Goal: Information Seeking & Learning: Find contact information

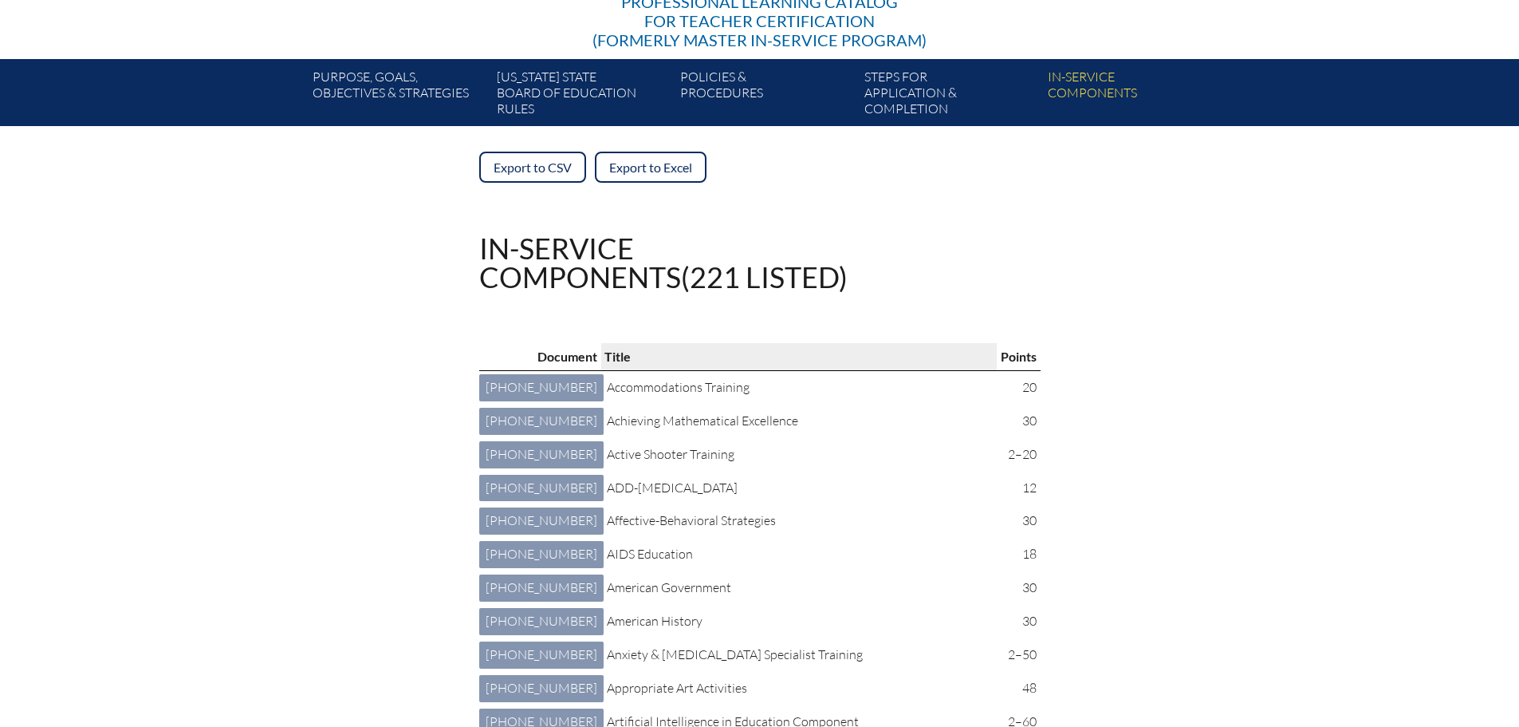
scroll to position [239, 0]
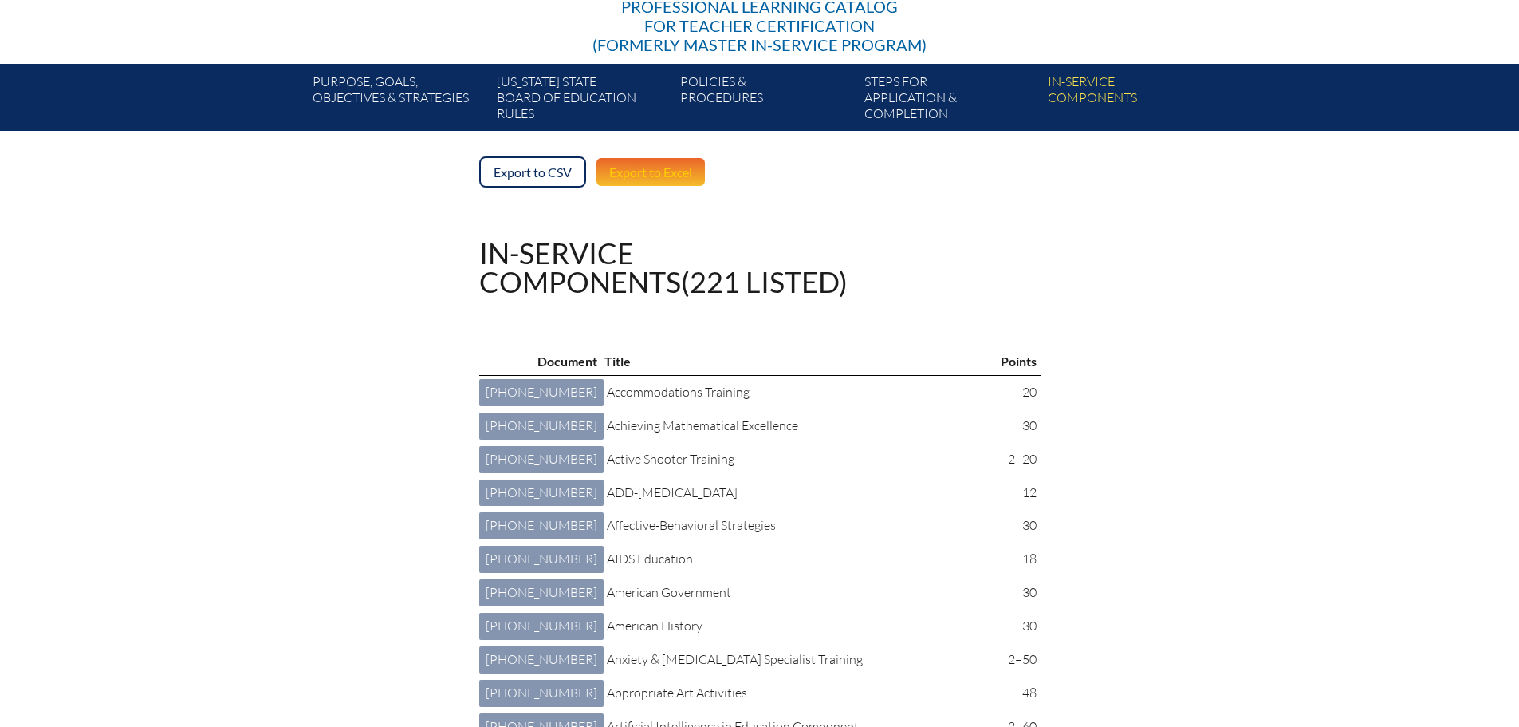
click at [617, 167] on link "Export to Excel" at bounding box center [651, 171] width 112 height 31
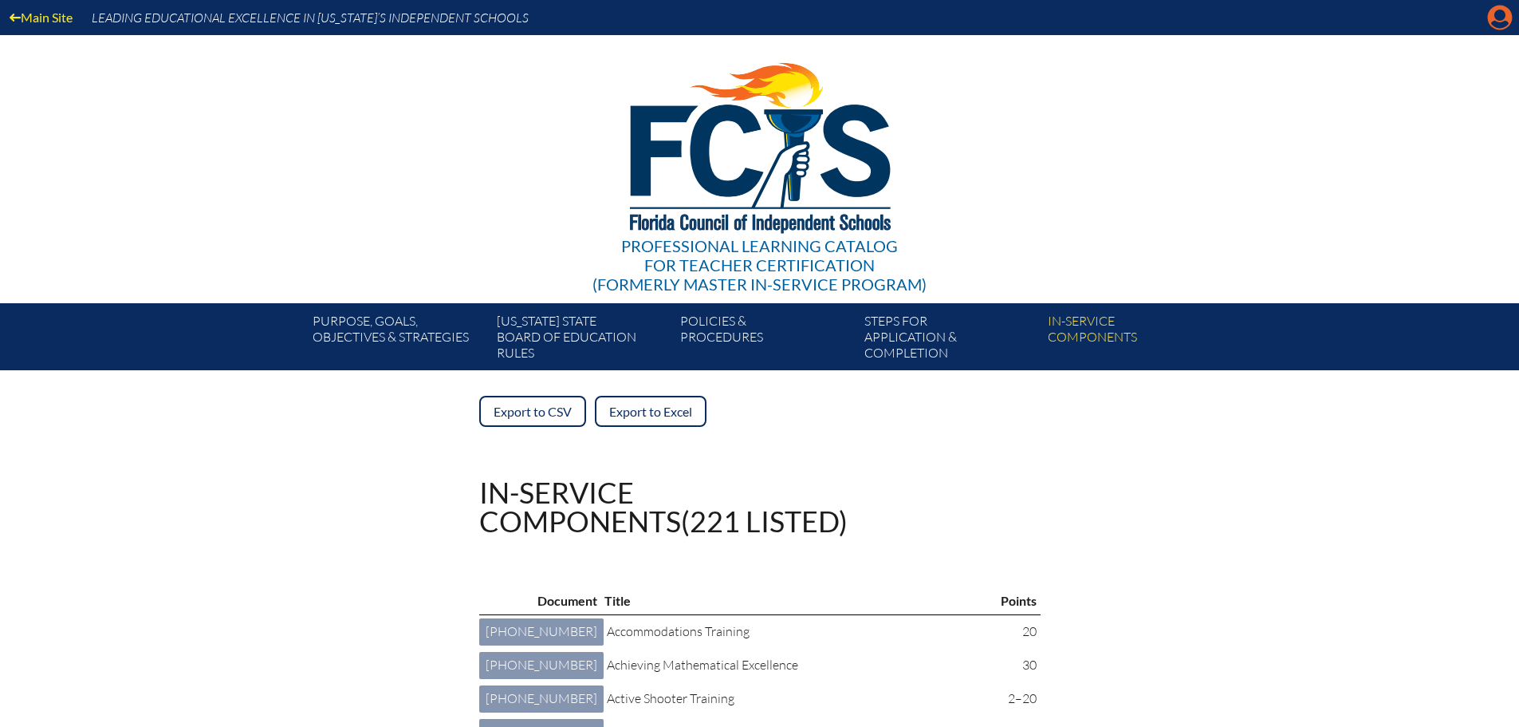
click at [1499, 19] on icon "Manage account" at bounding box center [1500, 18] width 26 height 26
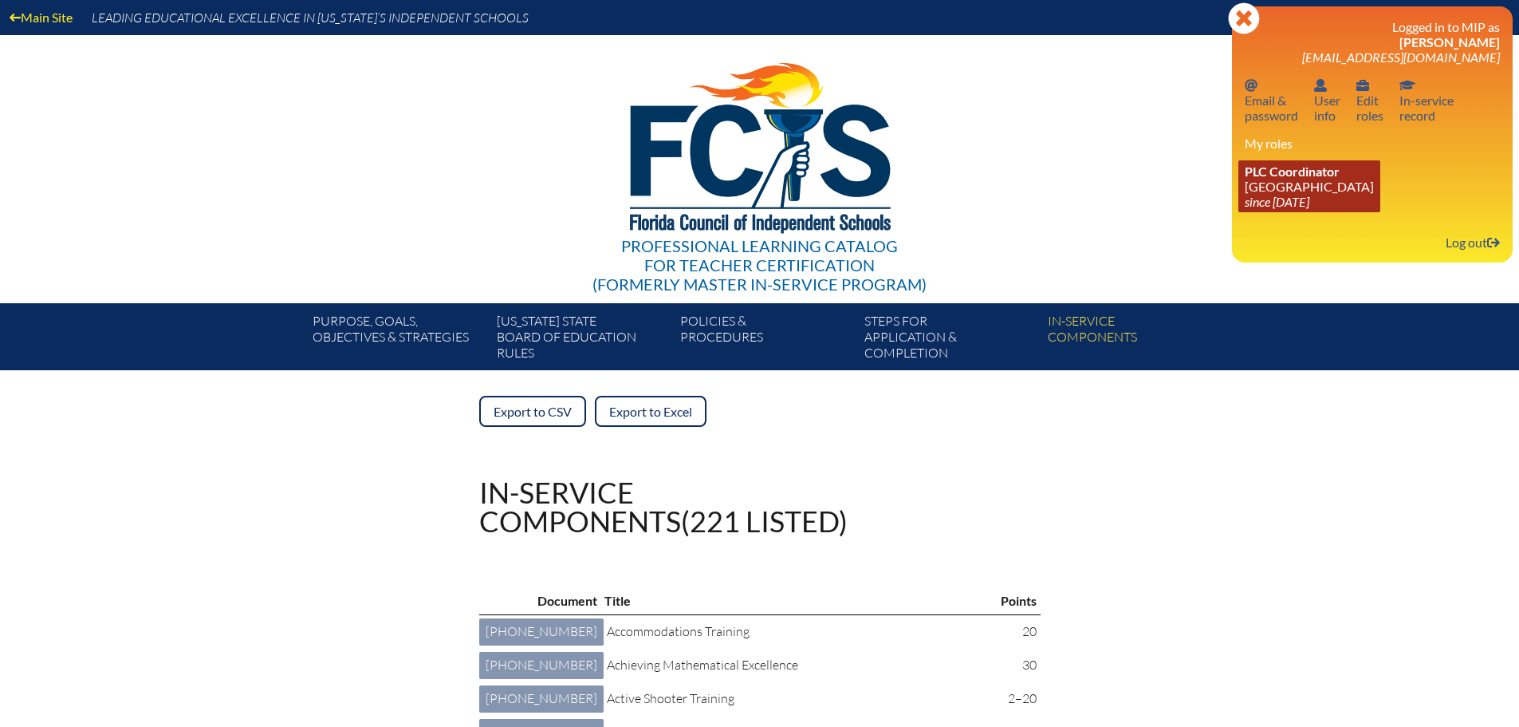
click at [1297, 187] on link "PLC Coordinator [GEOGRAPHIC_DATA] since [DATE]" at bounding box center [1310, 186] width 142 height 52
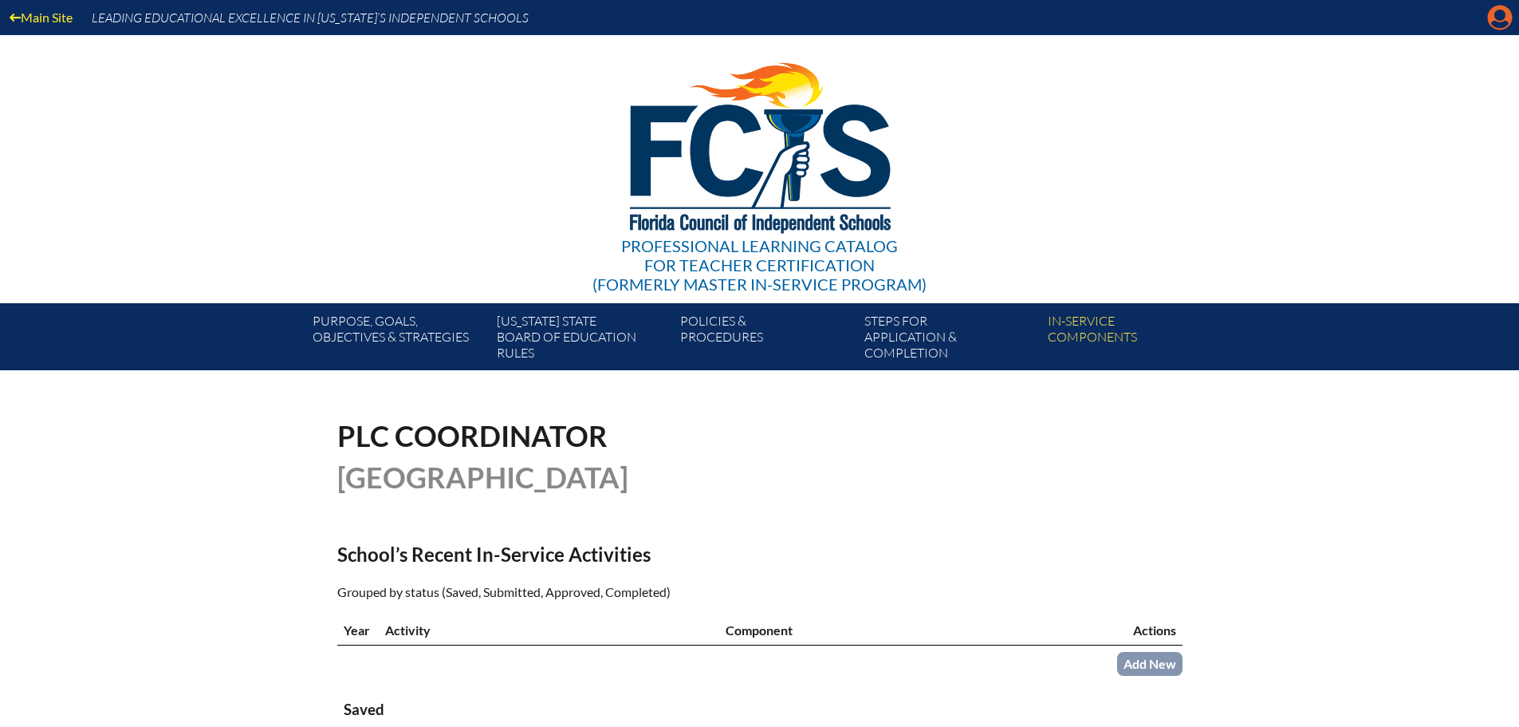
click at [1491, 21] on icon at bounding box center [1500, 18] width 25 height 25
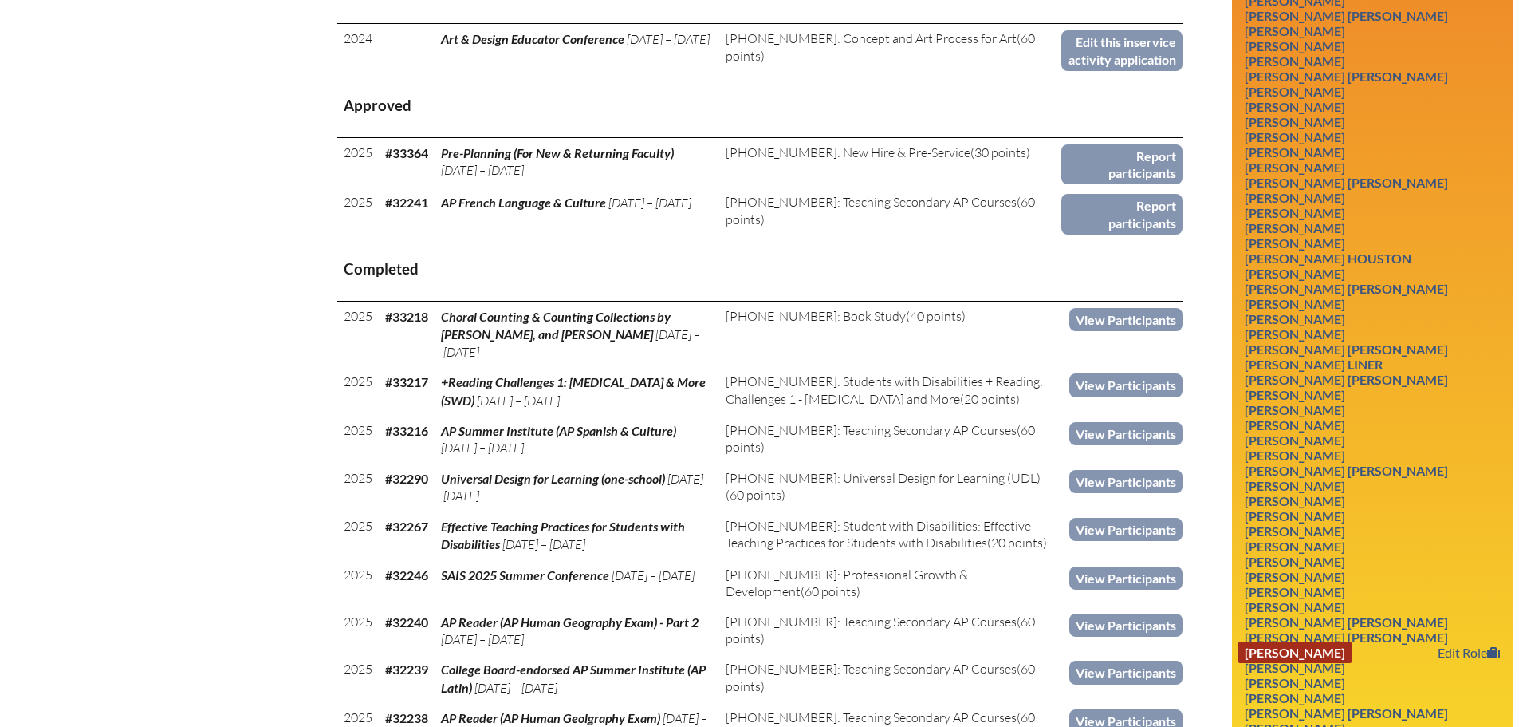
scroll to position [1117, 0]
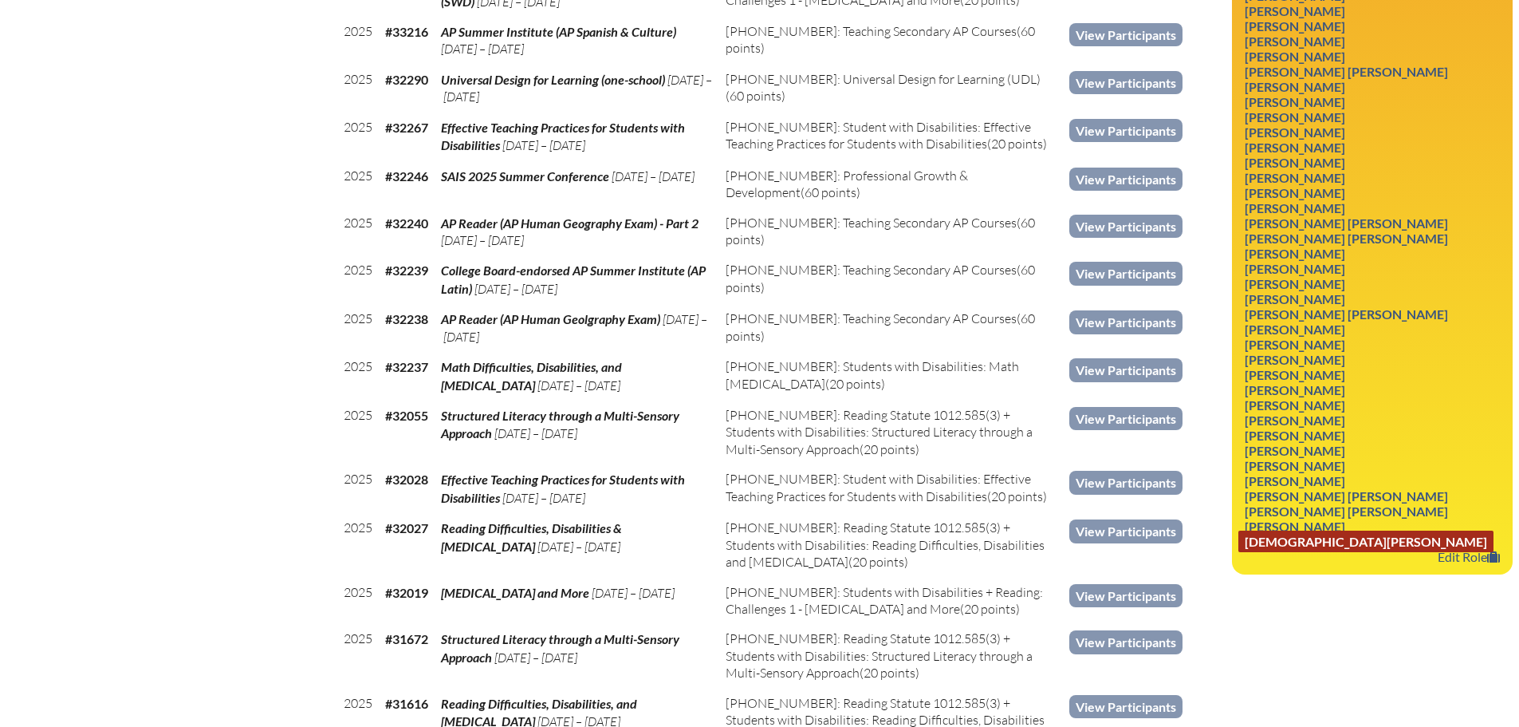
click at [1360, 537] on link "Kristen K Youngblood" at bounding box center [1366, 541] width 255 height 22
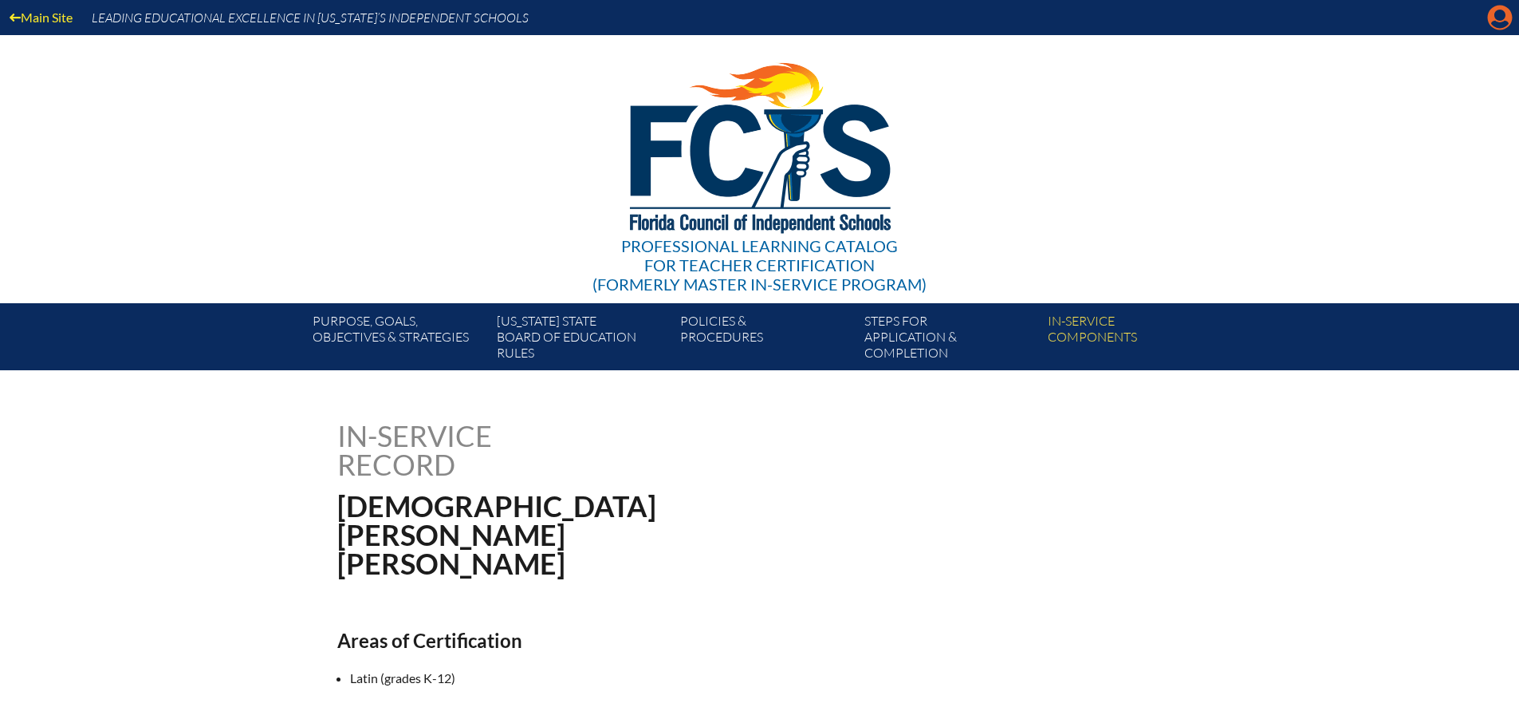
click at [1496, 17] on icon "Manage account" at bounding box center [1500, 18] width 26 height 26
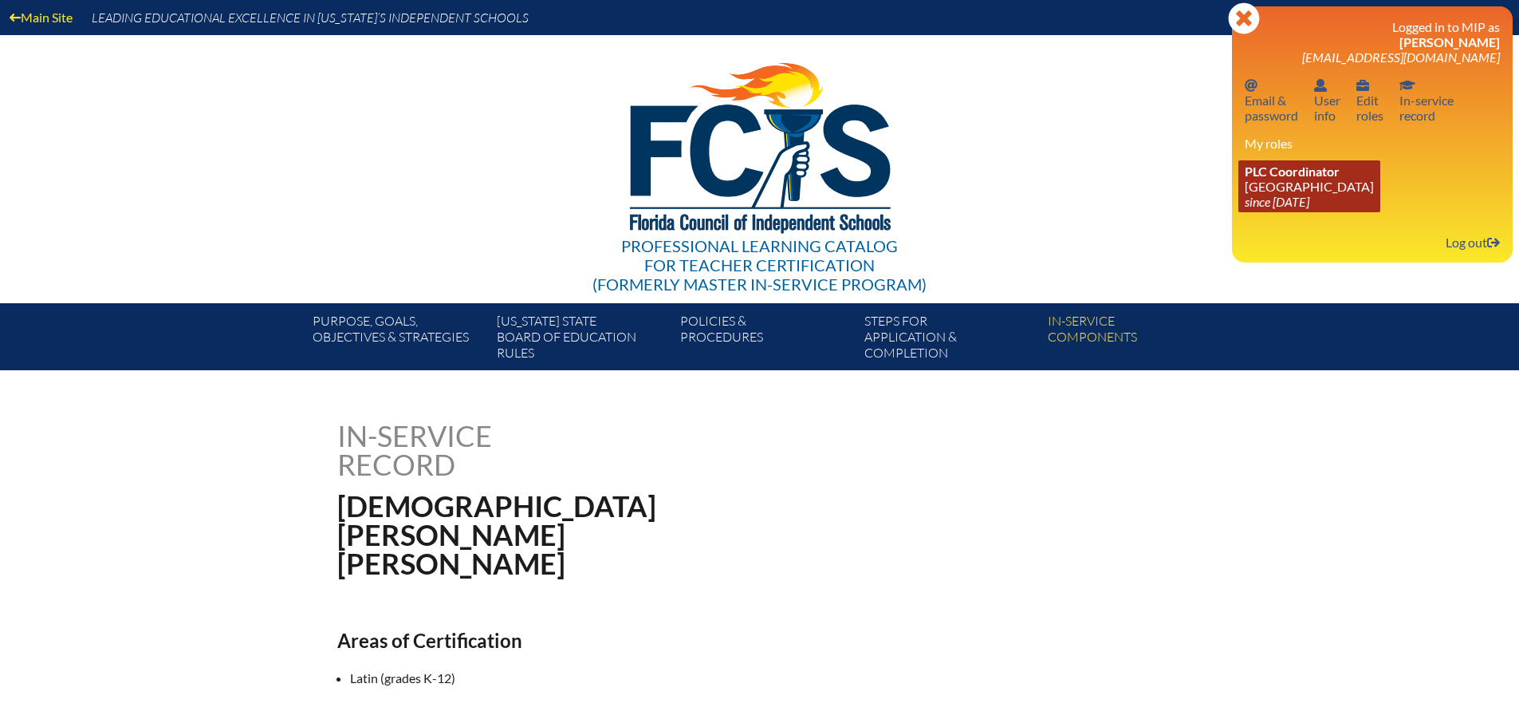
click at [1277, 195] on icon "since [DATE]" at bounding box center [1277, 201] width 65 height 15
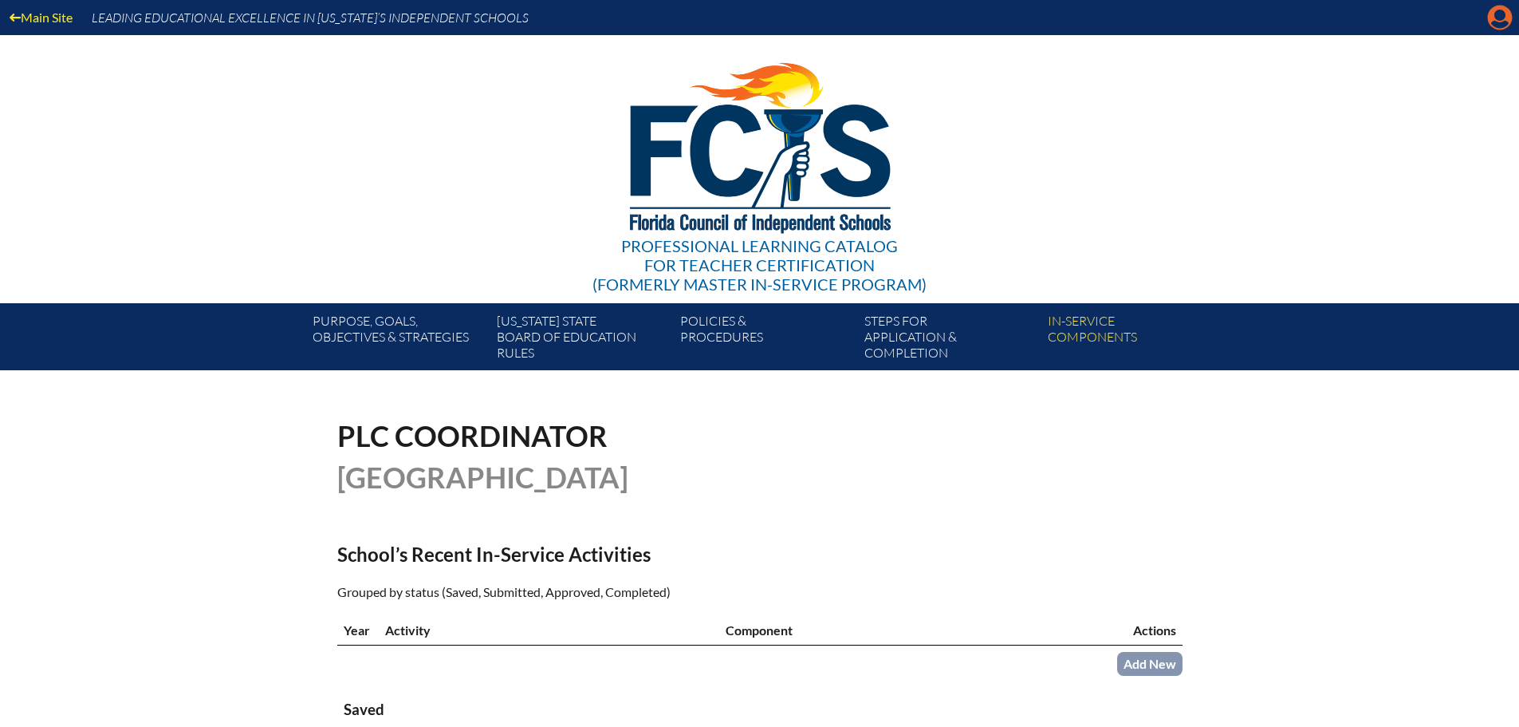
click at [1493, 11] on icon at bounding box center [1500, 18] width 25 height 25
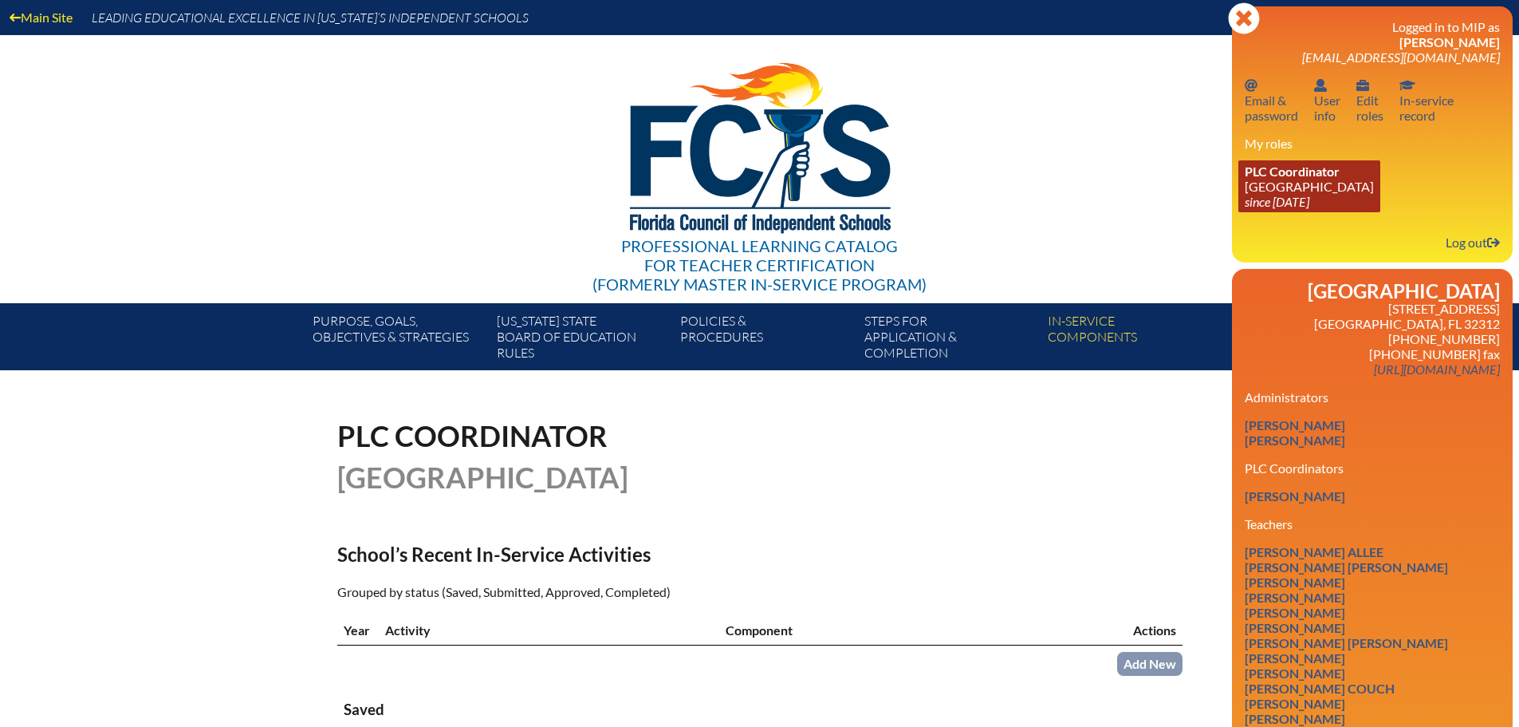
click at [1313, 171] on span "PLC Coordinator" at bounding box center [1292, 170] width 95 height 15
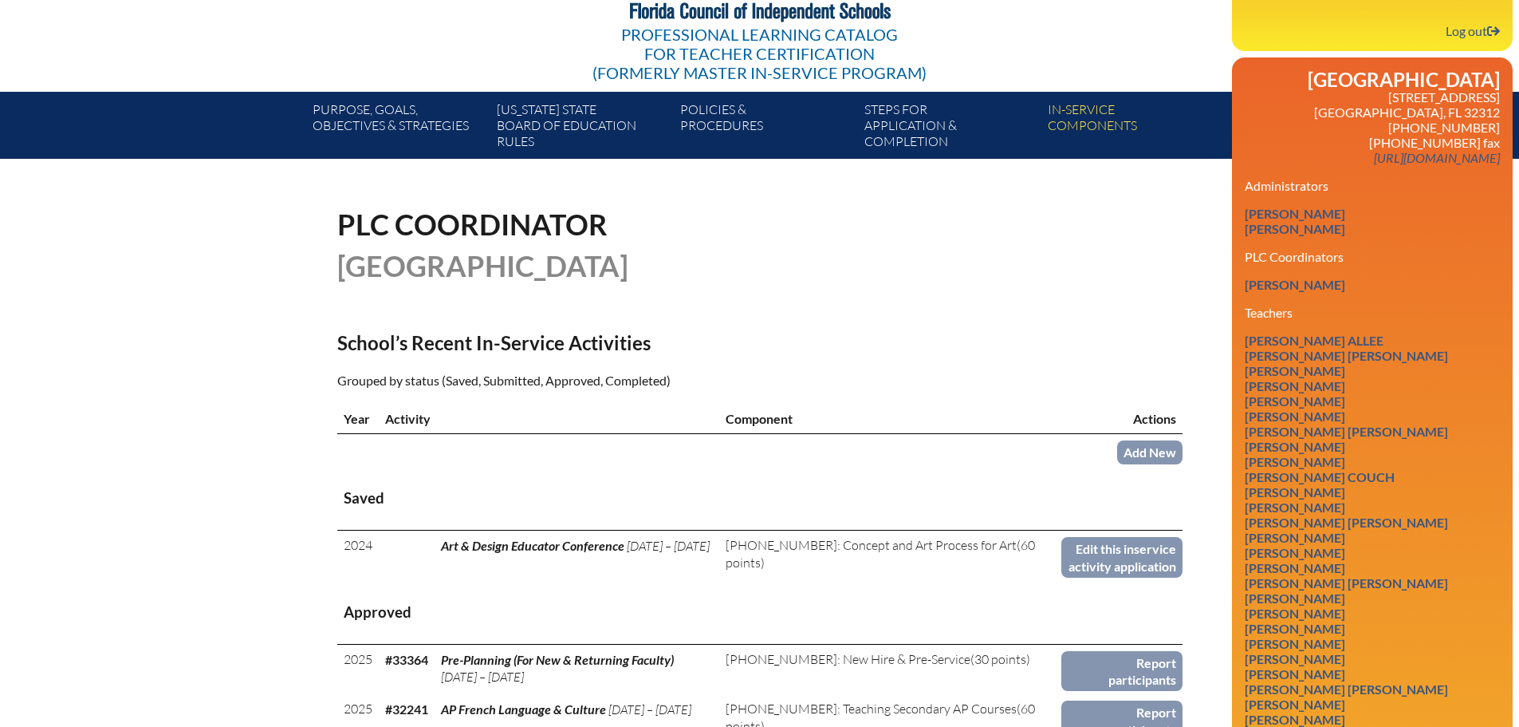
scroll to position [239, 0]
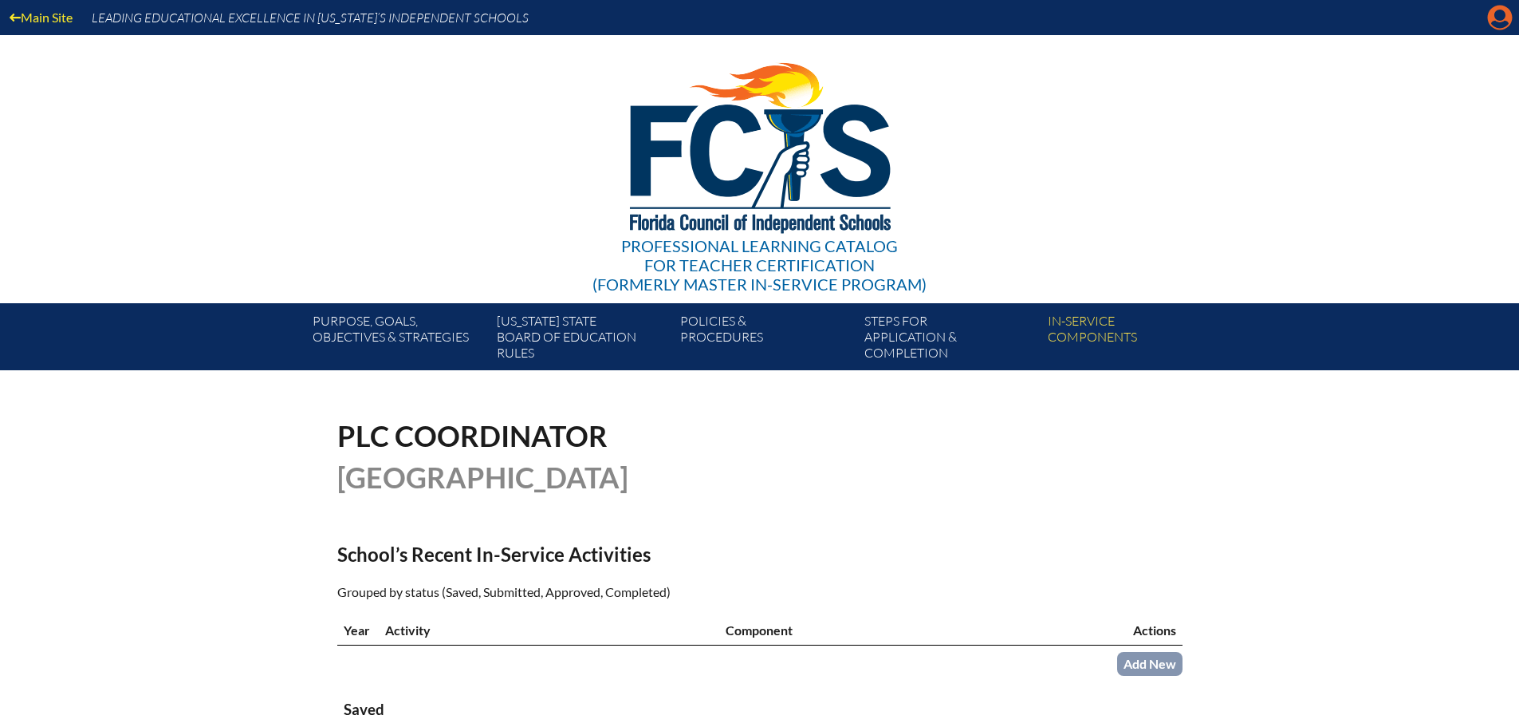
click at [1504, 19] on icon at bounding box center [1500, 18] width 25 height 25
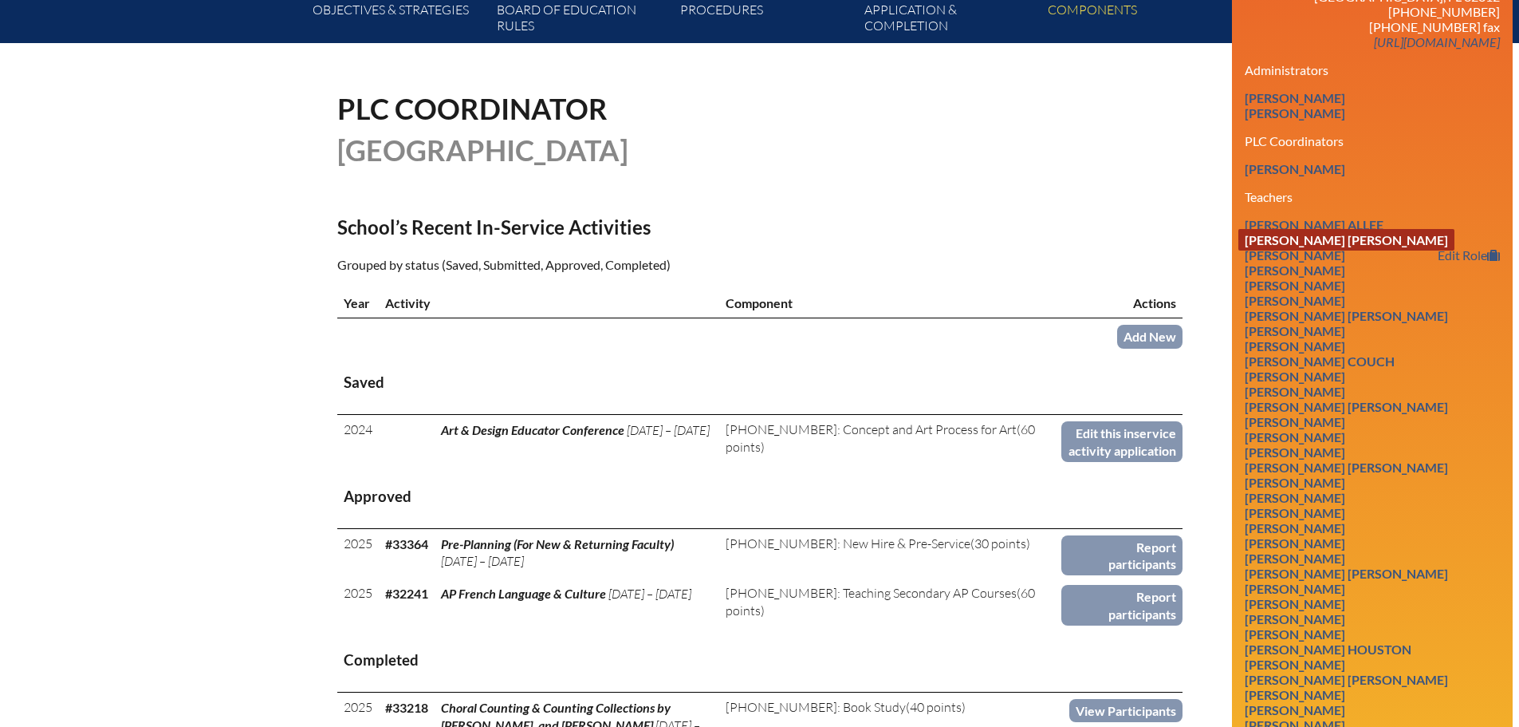
scroll to position [399, 0]
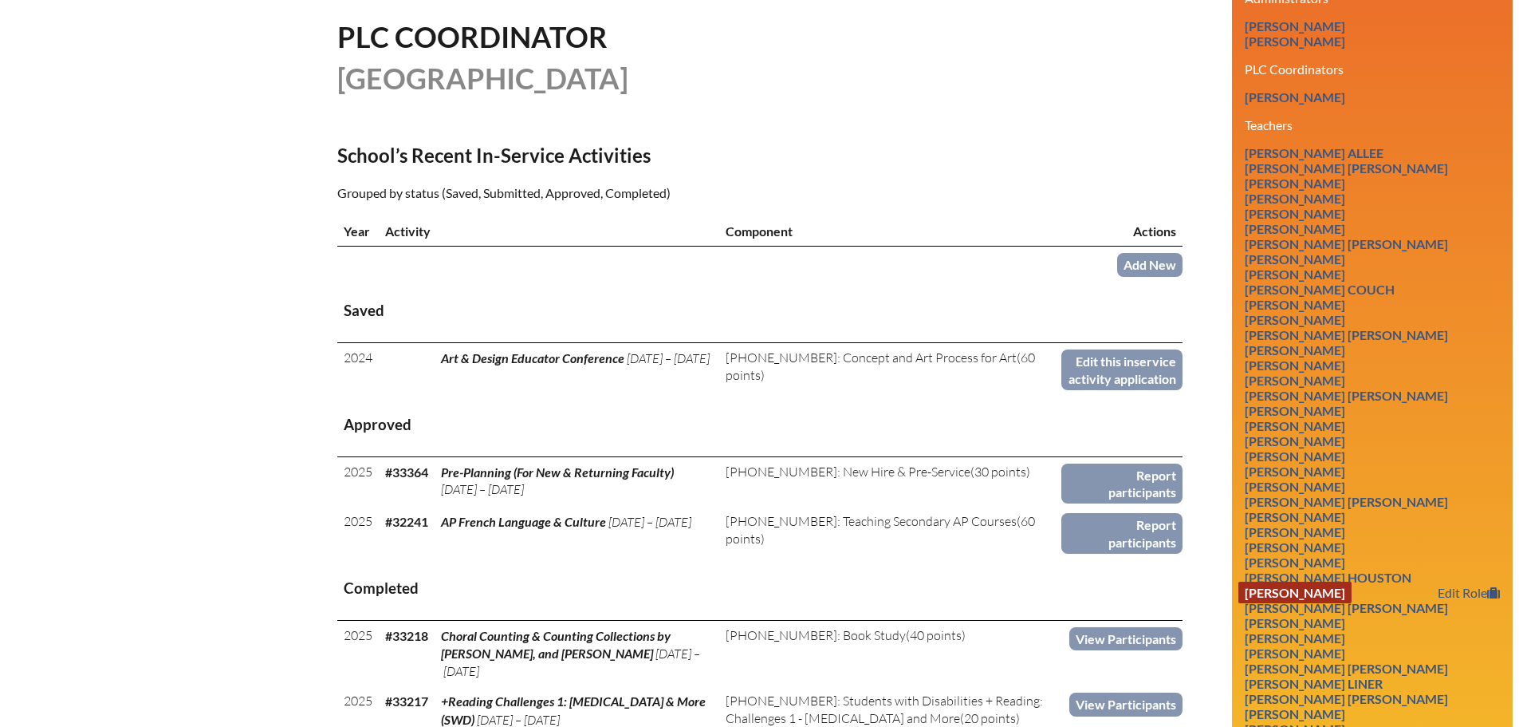
click at [1336, 586] on link "Jessica Lea Kerner" at bounding box center [1295, 592] width 113 height 22
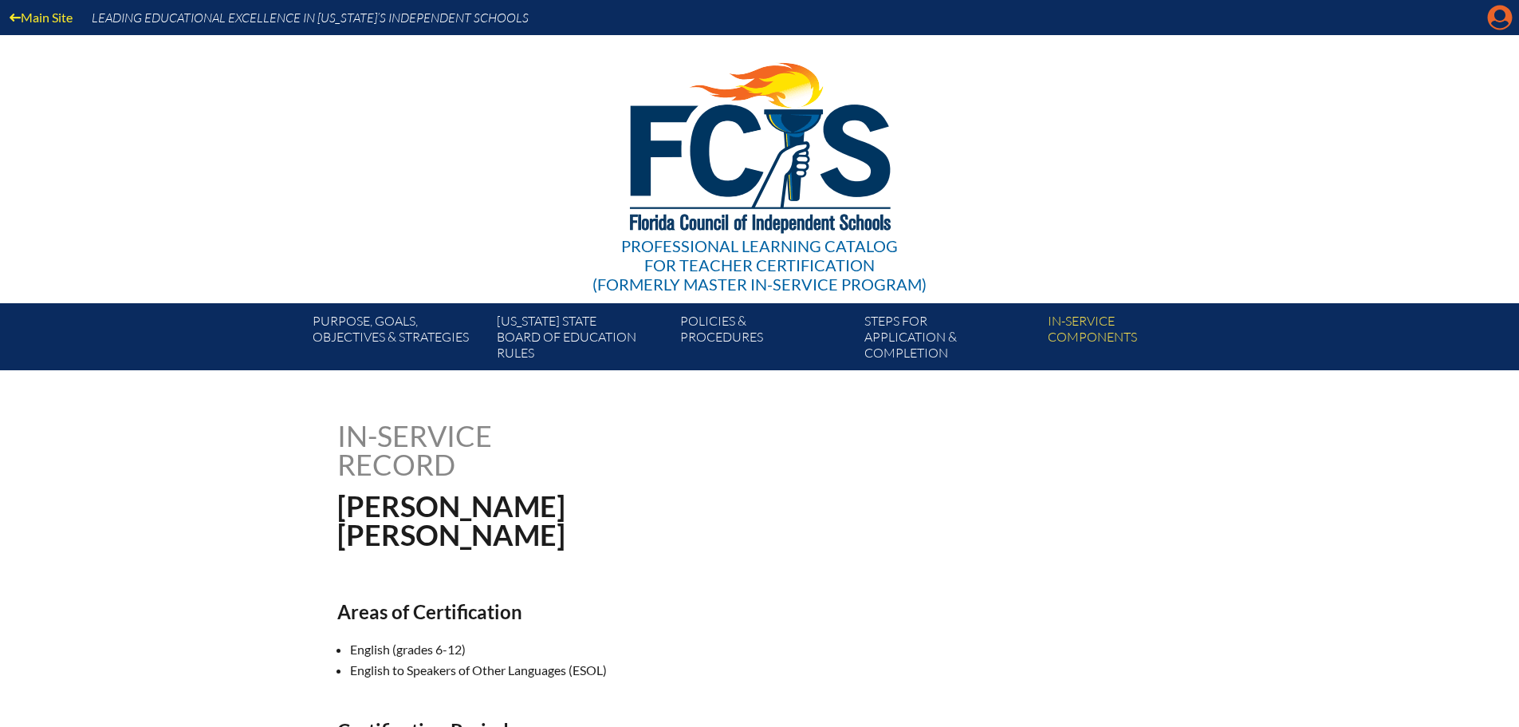
click at [1496, 22] on icon "Manage account" at bounding box center [1500, 18] width 26 height 26
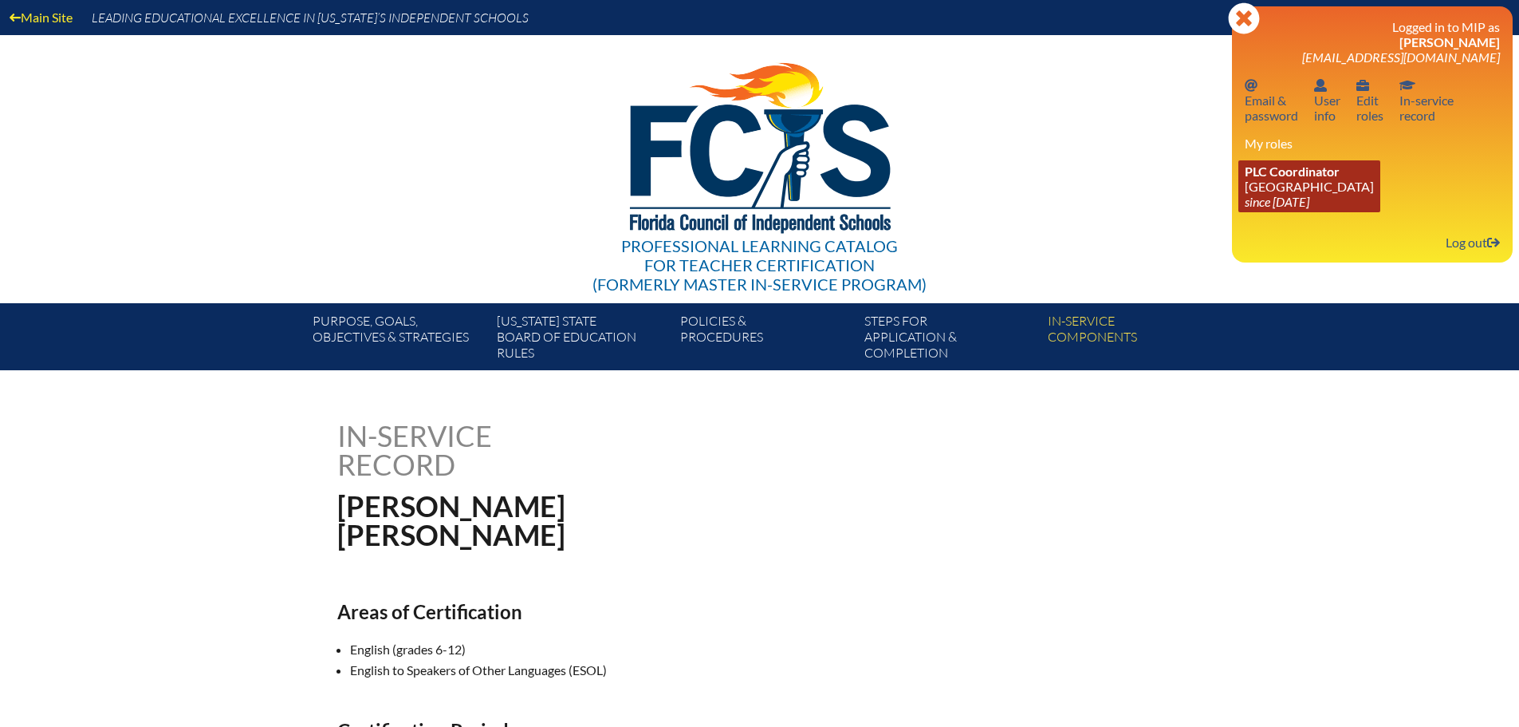
click at [1312, 188] on link "PLC Coordinator Maclay School since 2024 Jun 3" at bounding box center [1310, 186] width 142 height 52
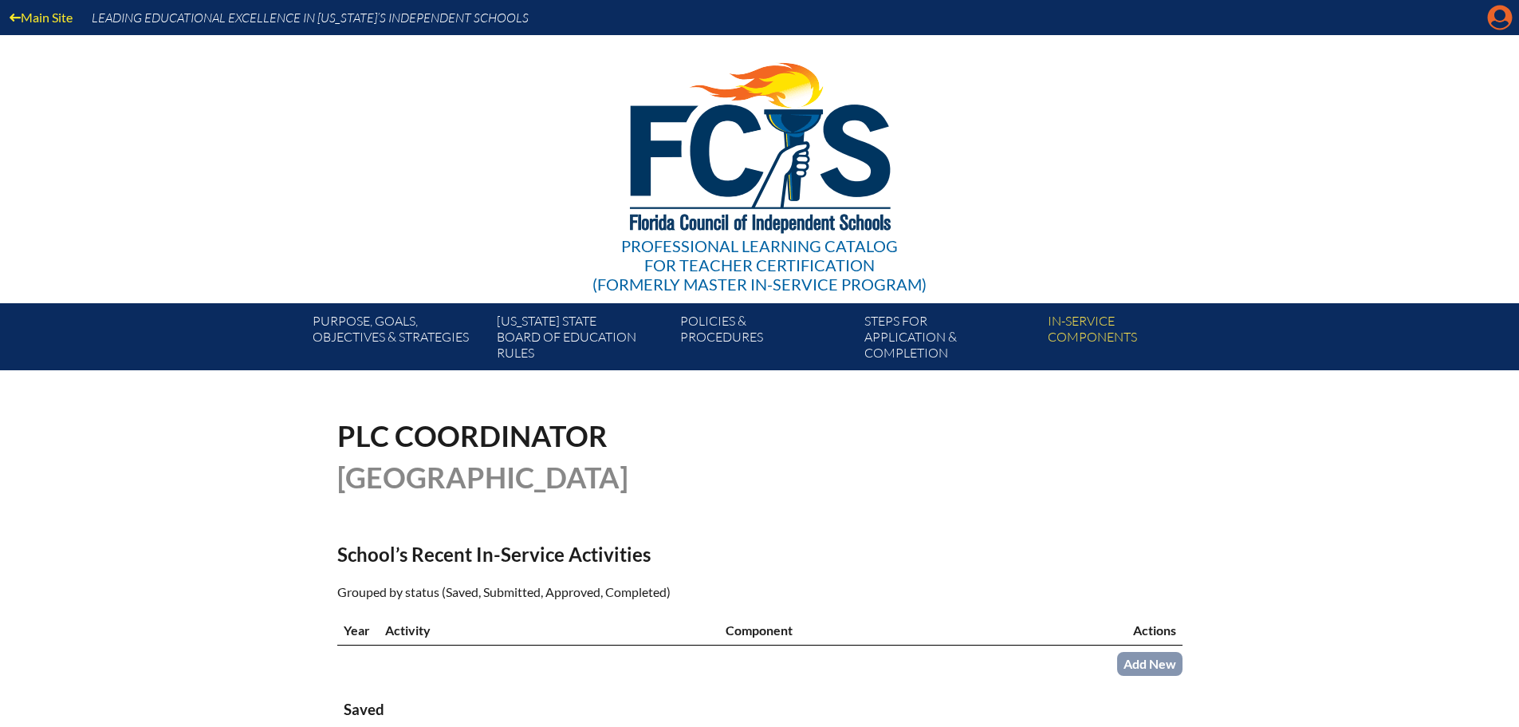
click at [1497, 24] on icon "Manage account" at bounding box center [1500, 18] width 26 height 26
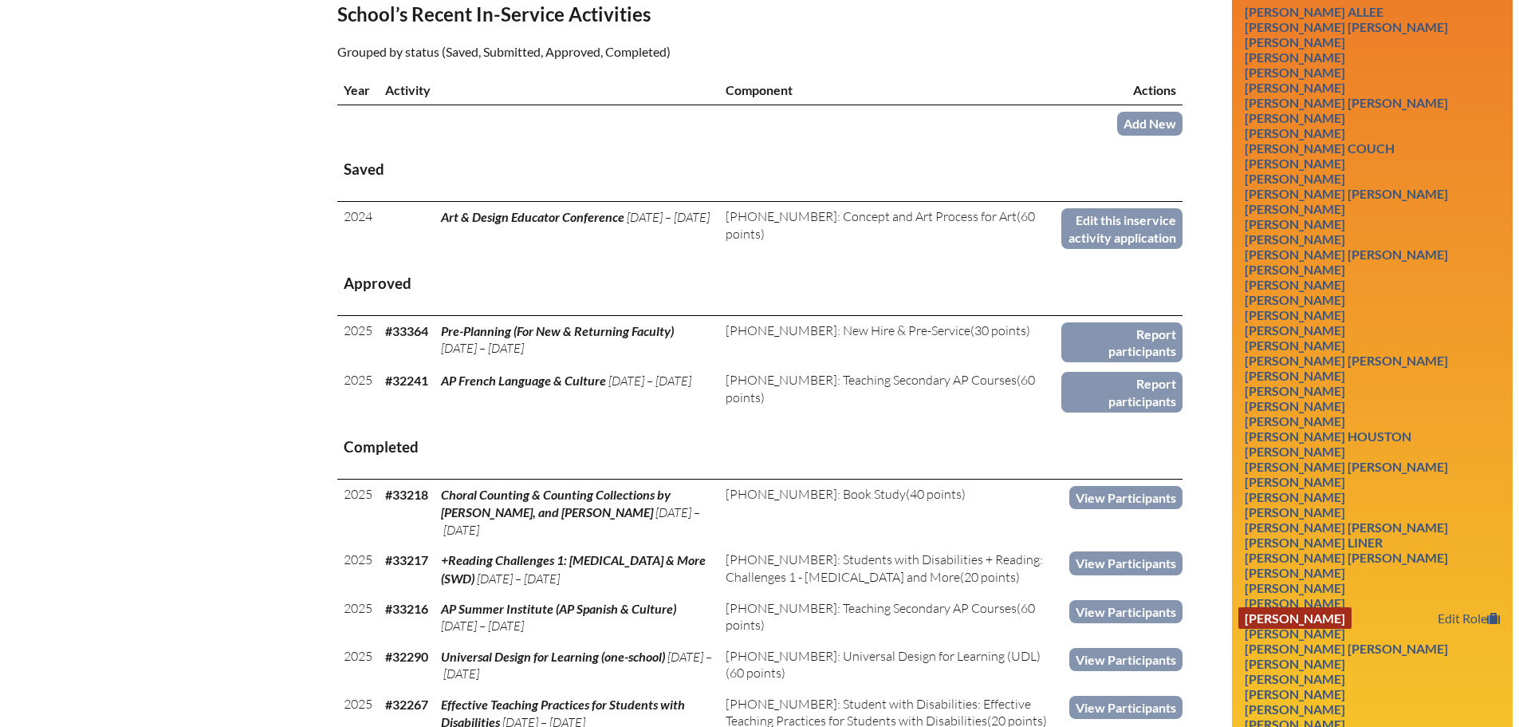
scroll to position [558, 0]
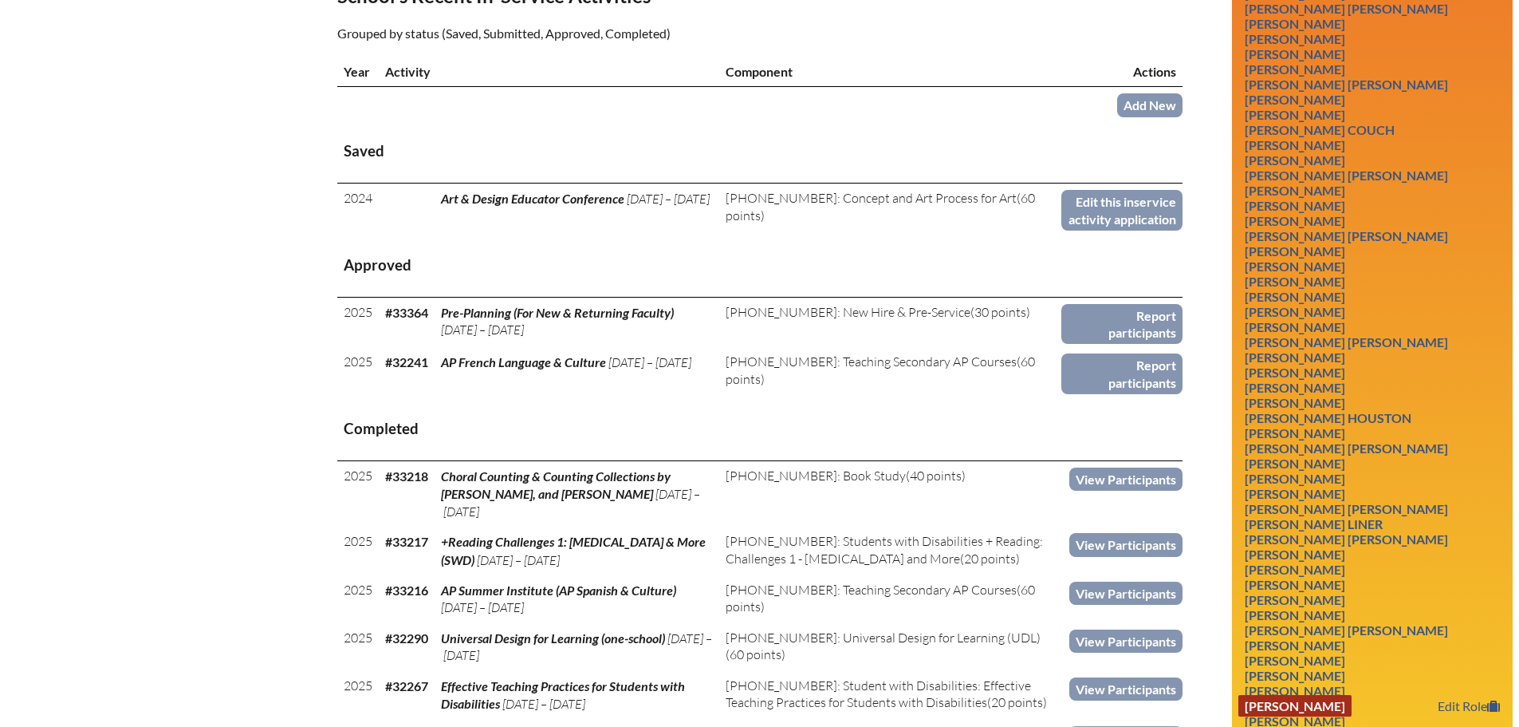
click at [1331, 706] on link "Leigh E. Nettles" at bounding box center [1295, 706] width 113 height 22
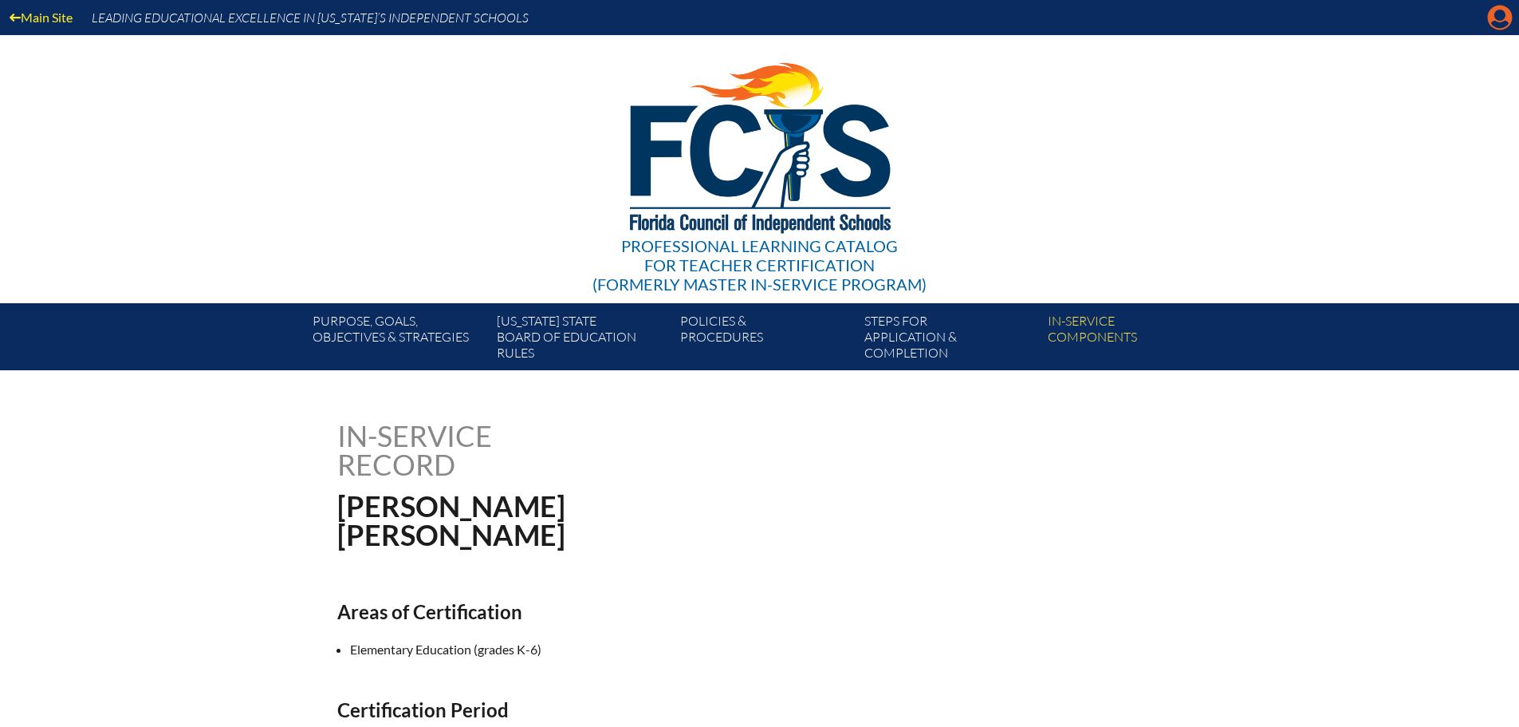
click at [1492, 19] on icon at bounding box center [1500, 18] width 25 height 25
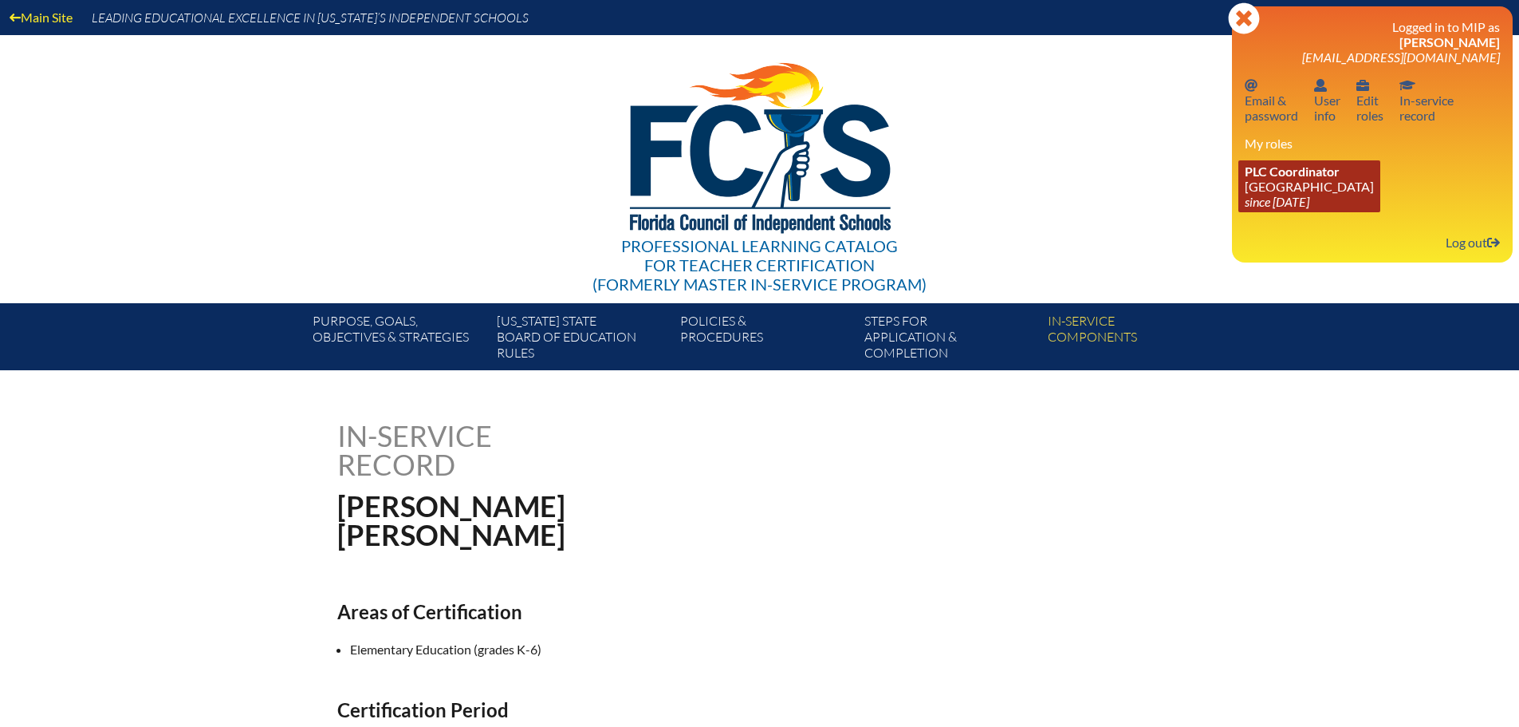
click at [1309, 176] on span "PLC Coordinator" at bounding box center [1292, 170] width 95 height 15
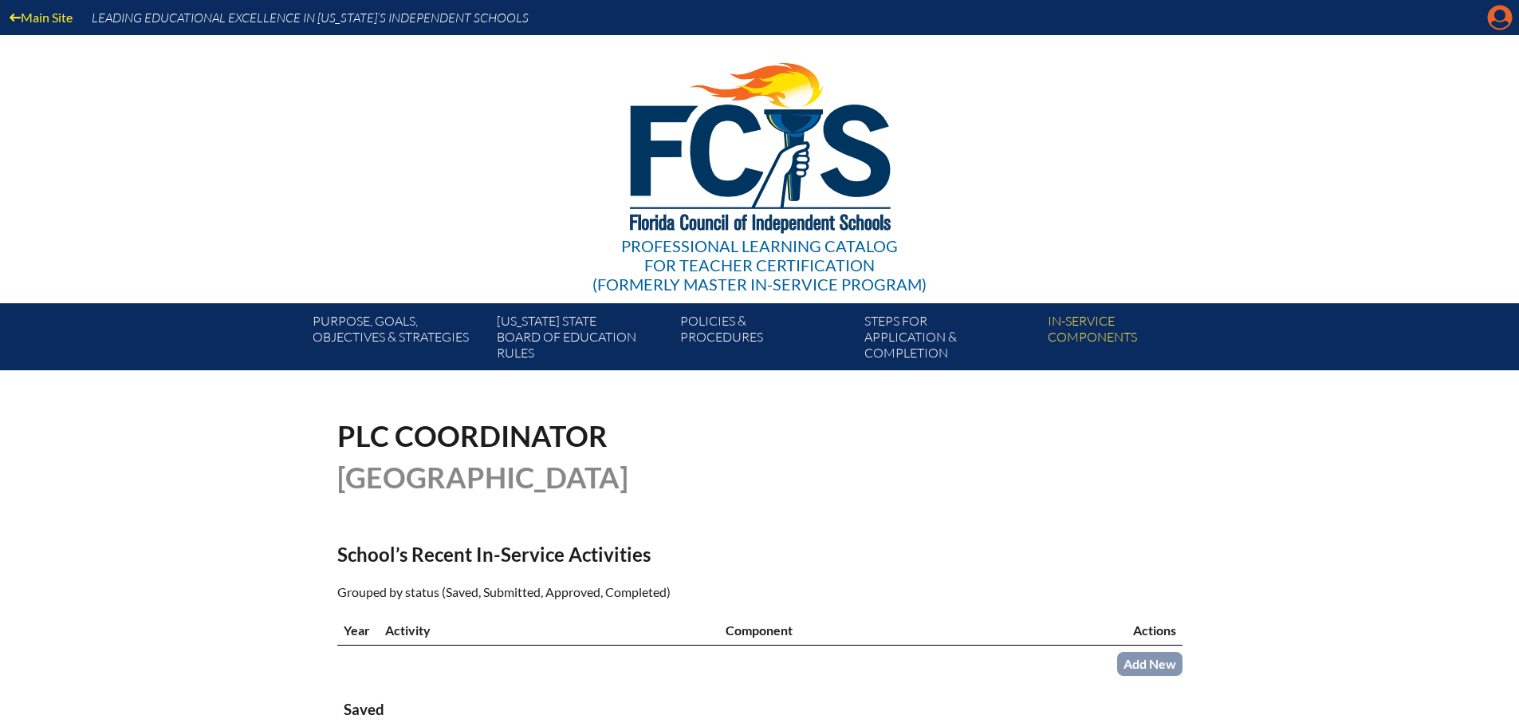
click at [1507, 21] on icon at bounding box center [1500, 18] width 25 height 25
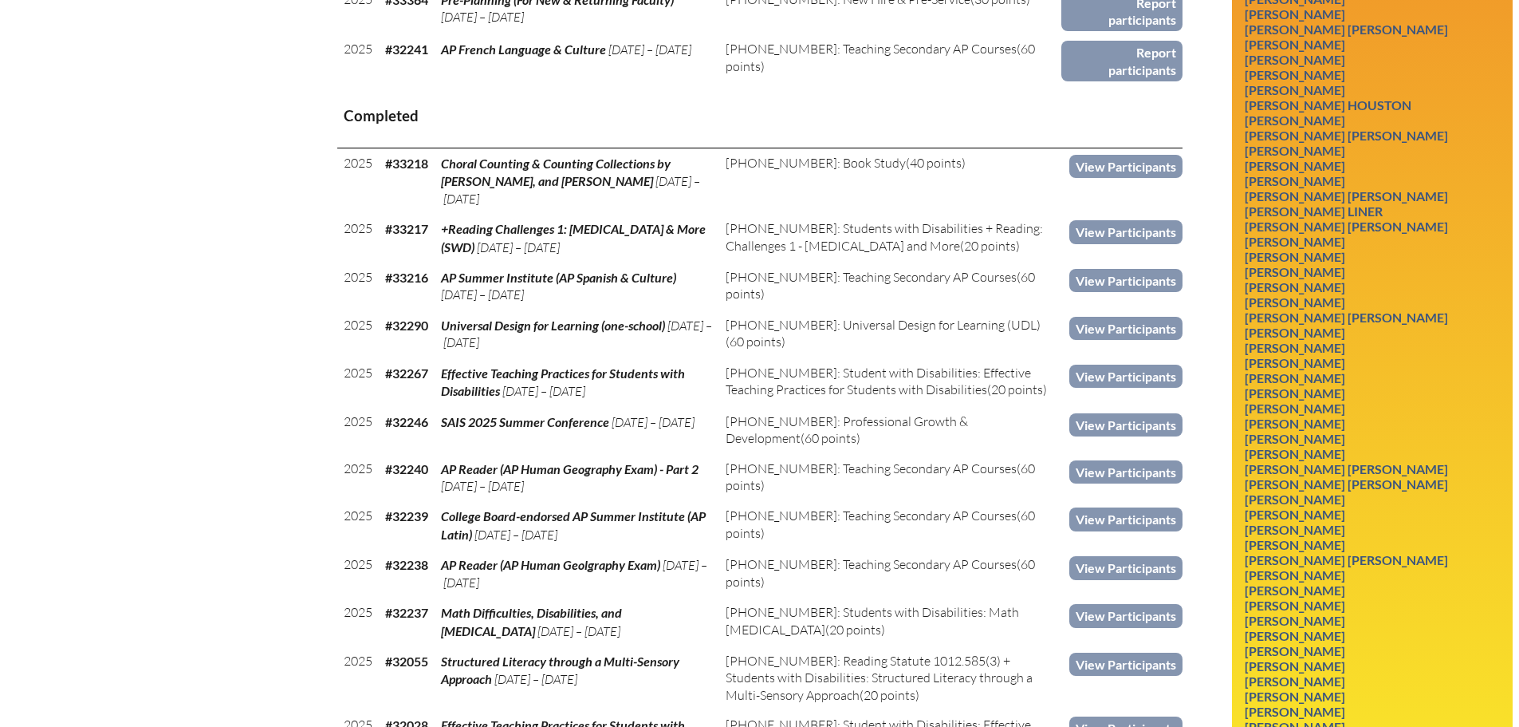
scroll to position [877, 0]
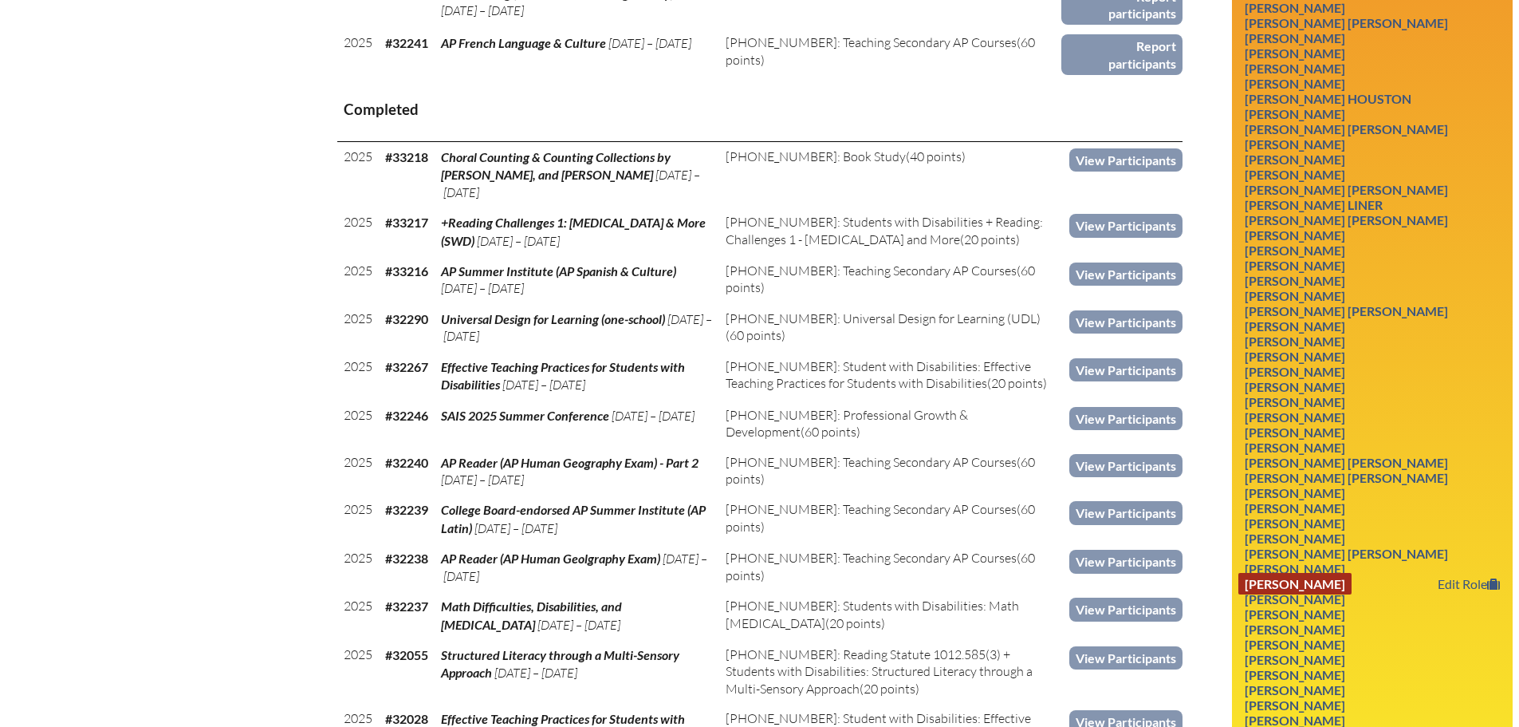
click at [1320, 581] on link "[PERSON_NAME]" at bounding box center [1295, 584] width 113 height 22
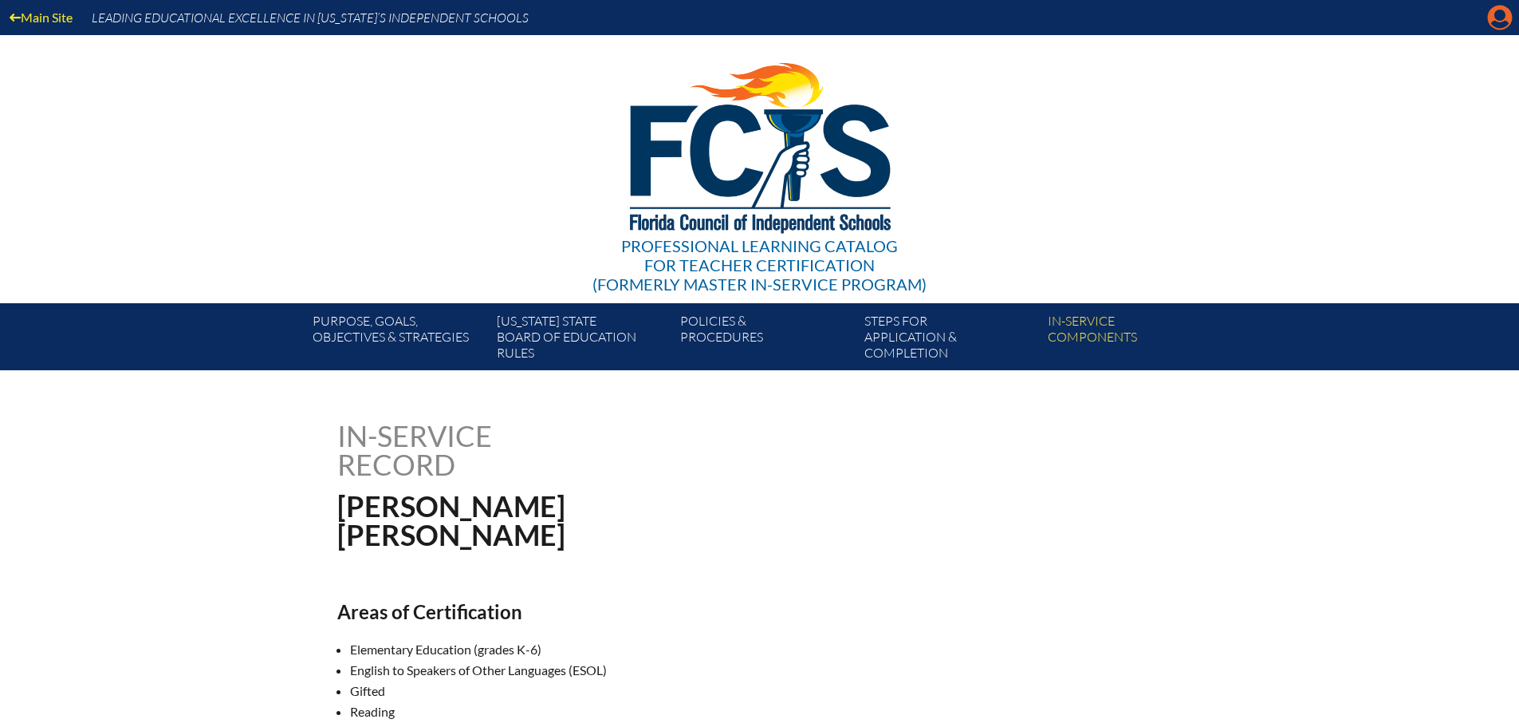
click at [1492, 18] on icon at bounding box center [1500, 18] width 25 height 25
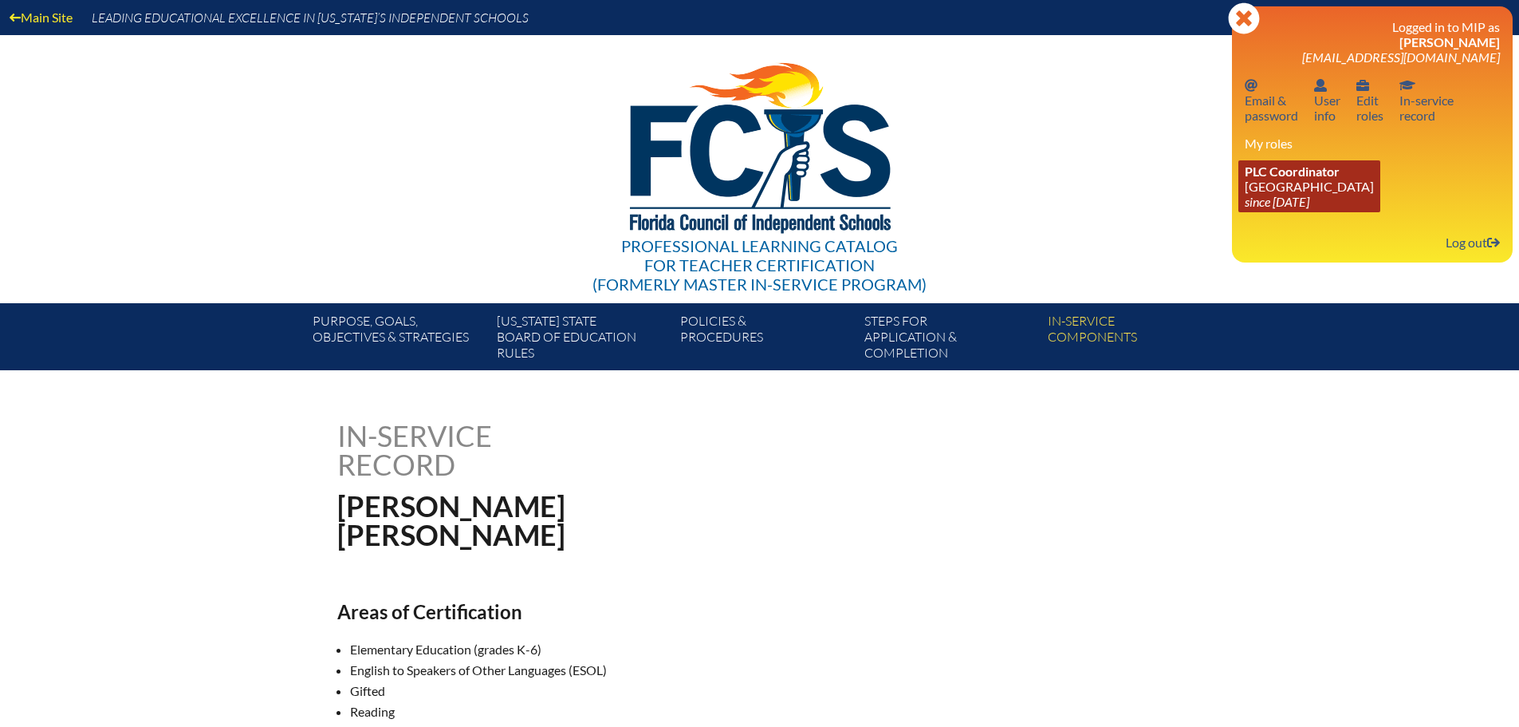
click at [1286, 186] on link "PLC Coordinator Maclay School since 2024 Jun 3" at bounding box center [1310, 186] width 142 height 52
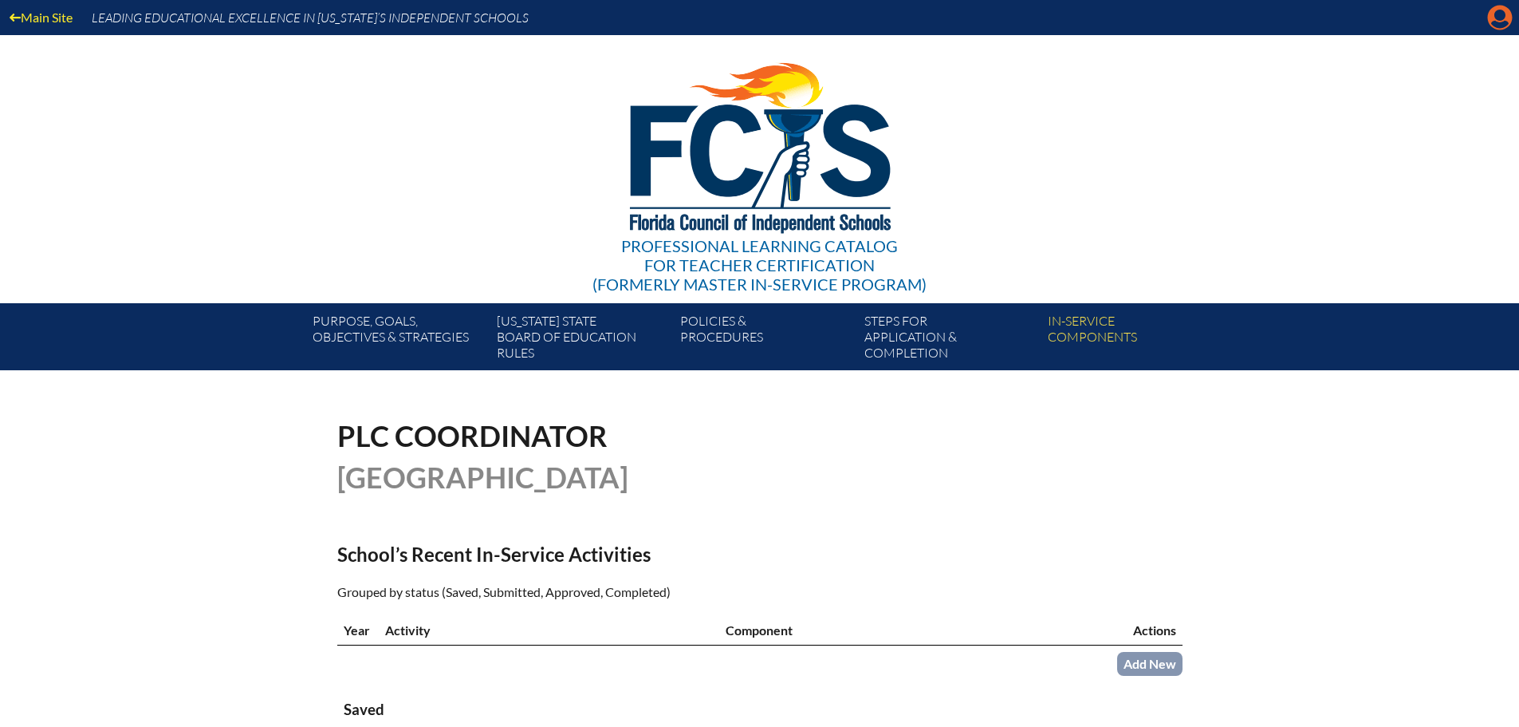
click at [1501, 23] on icon "Manage account" at bounding box center [1500, 18] width 26 height 26
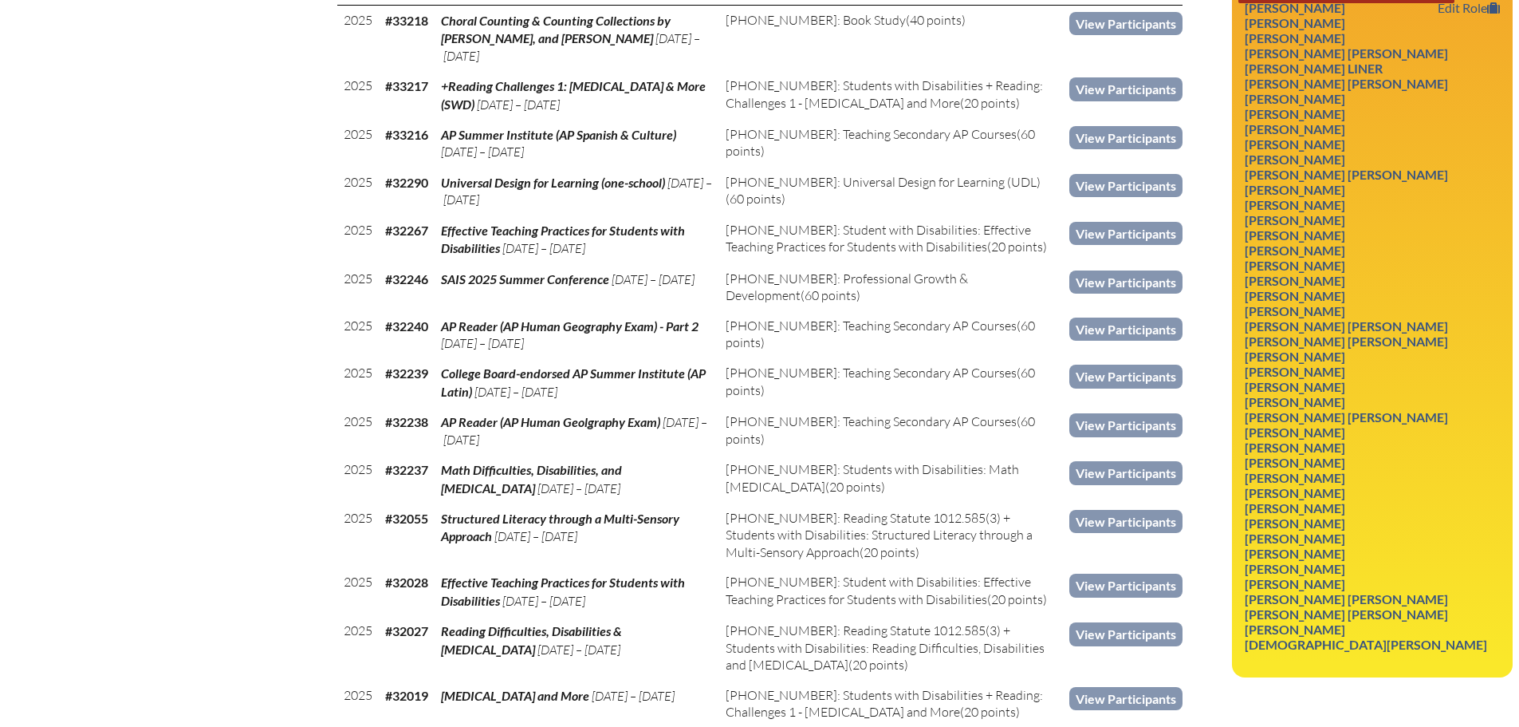
scroll to position [1037, 0]
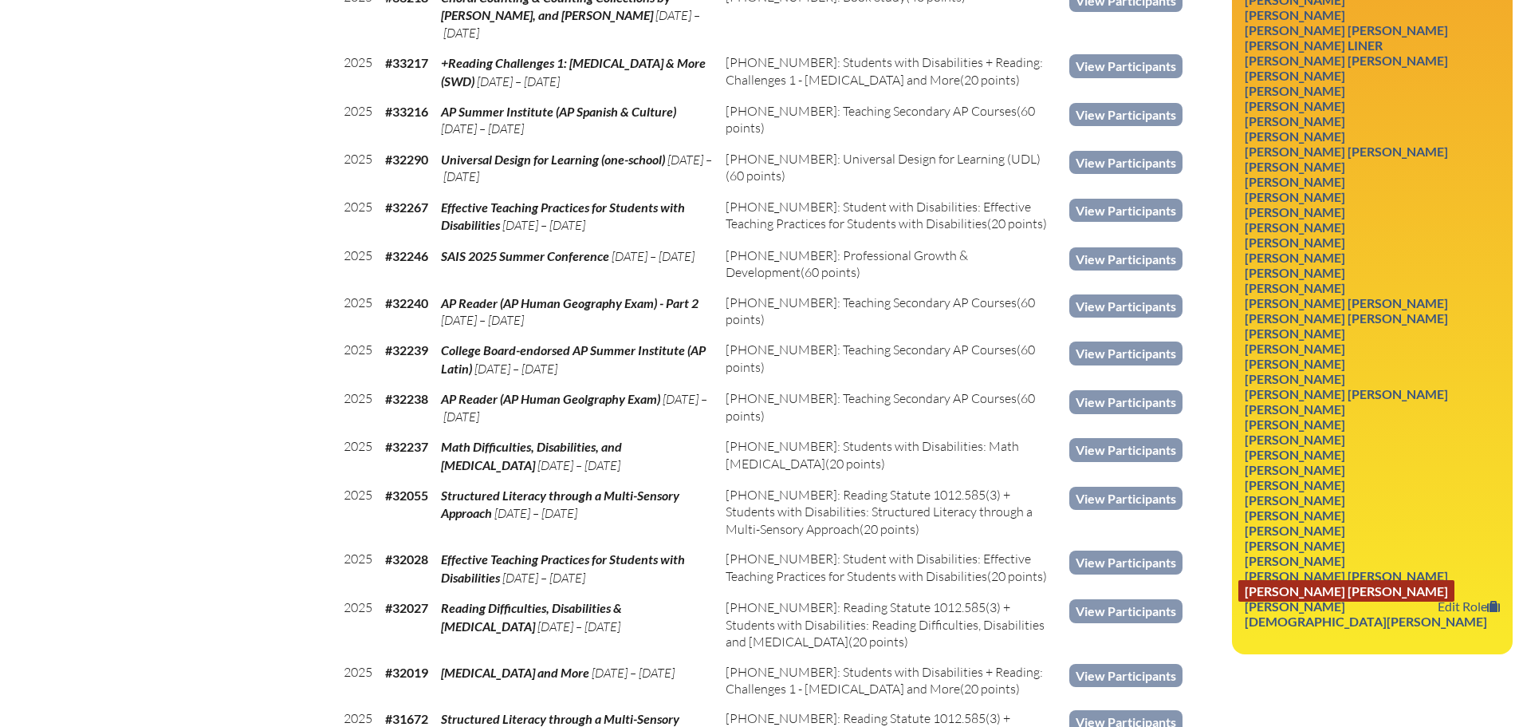
click at [1342, 589] on link "Mary Kathleen Walker" at bounding box center [1347, 591] width 216 height 22
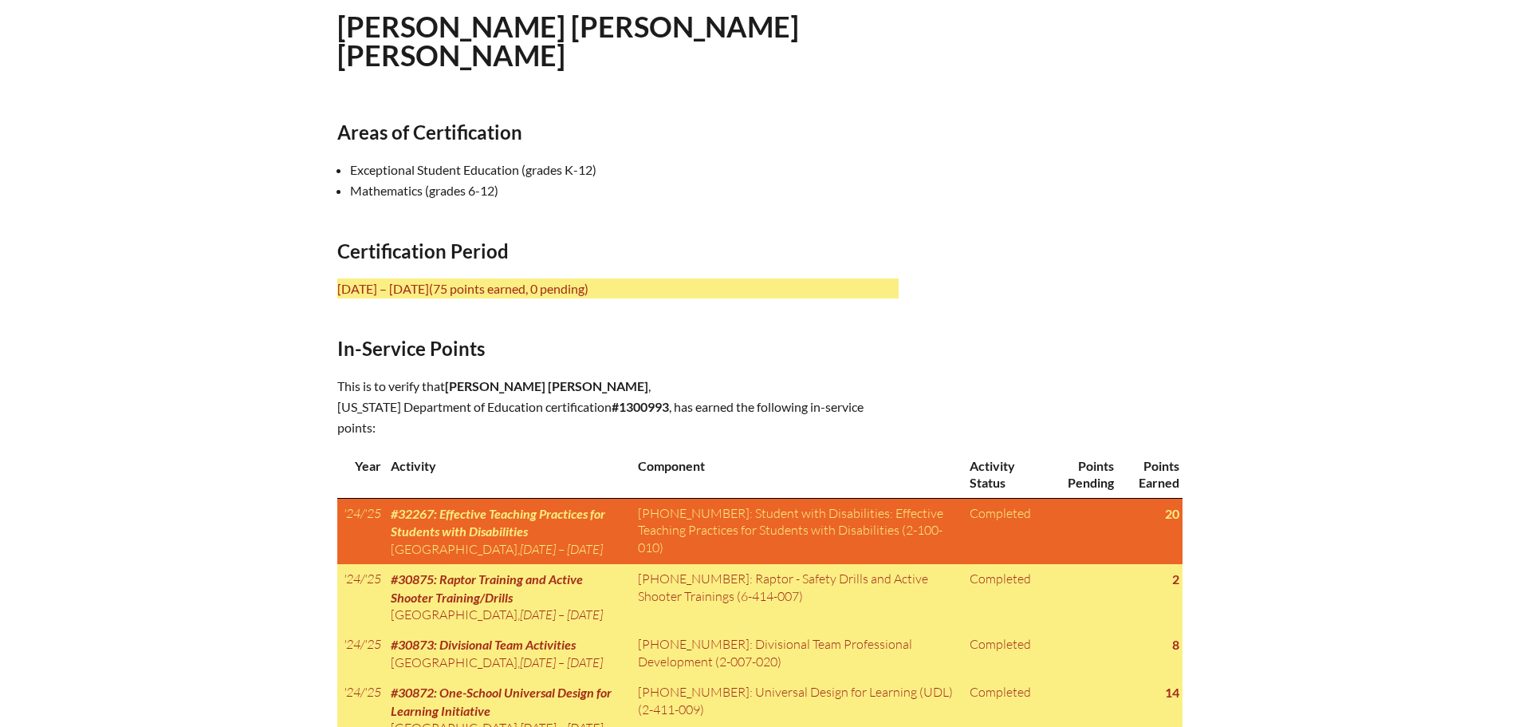
scroll to position [479, 0]
